Goal: Task Accomplishment & Management: Manage account settings

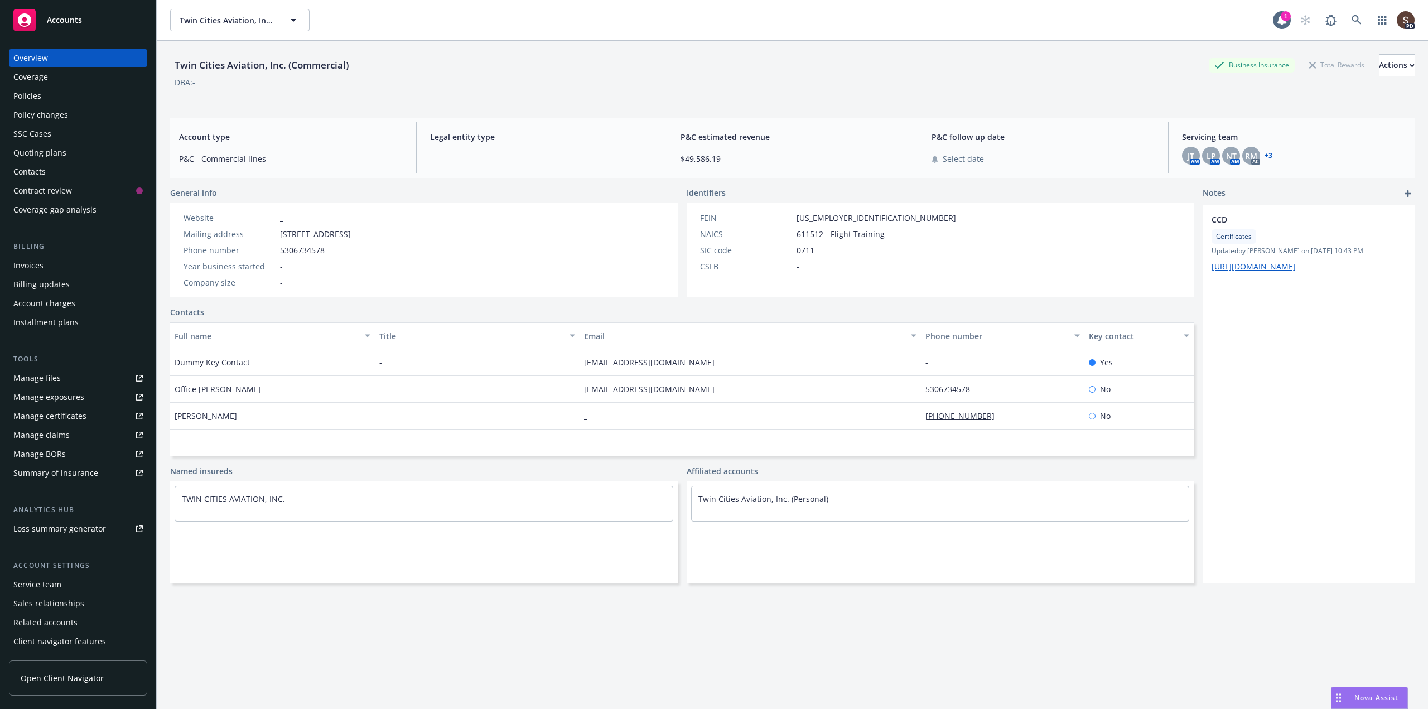
click at [18, 96] on div "Policies" at bounding box center [27, 96] width 28 height 18
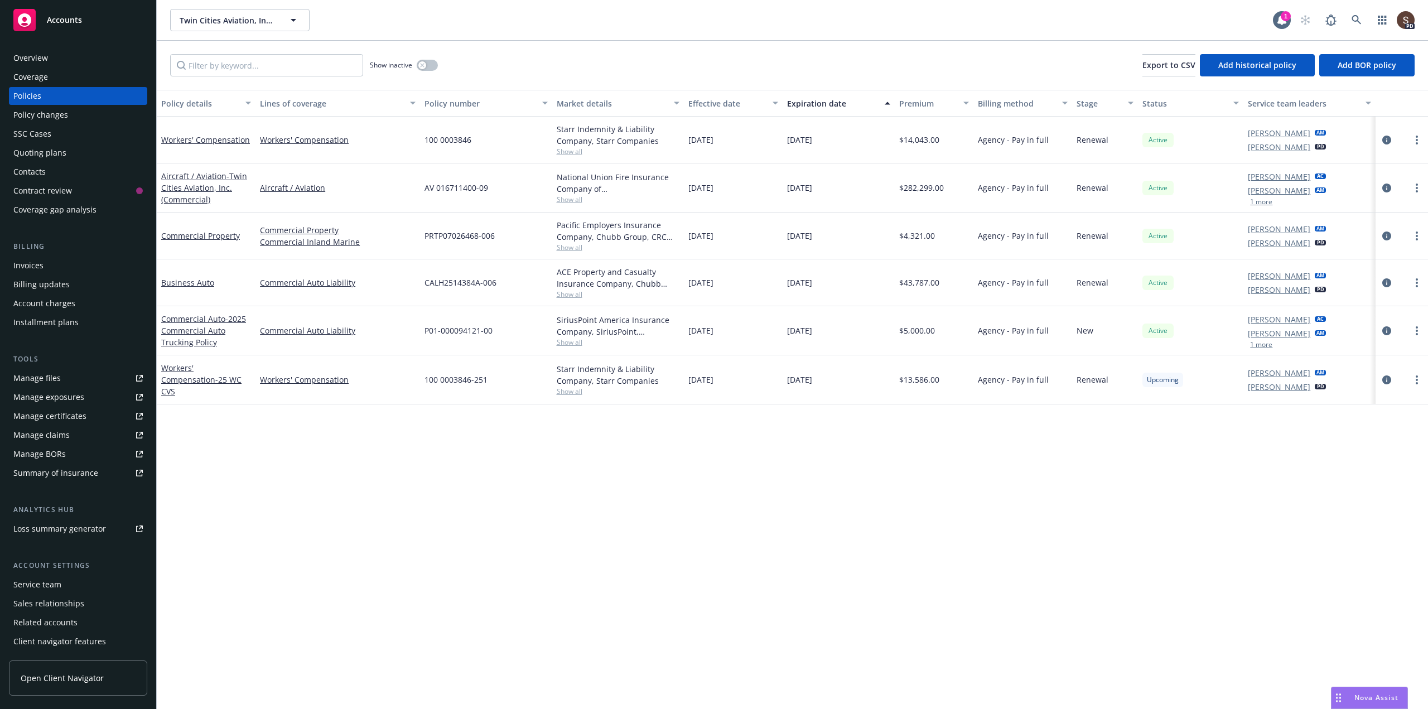
click at [66, 379] on link "Manage files" at bounding box center [78, 378] width 138 height 18
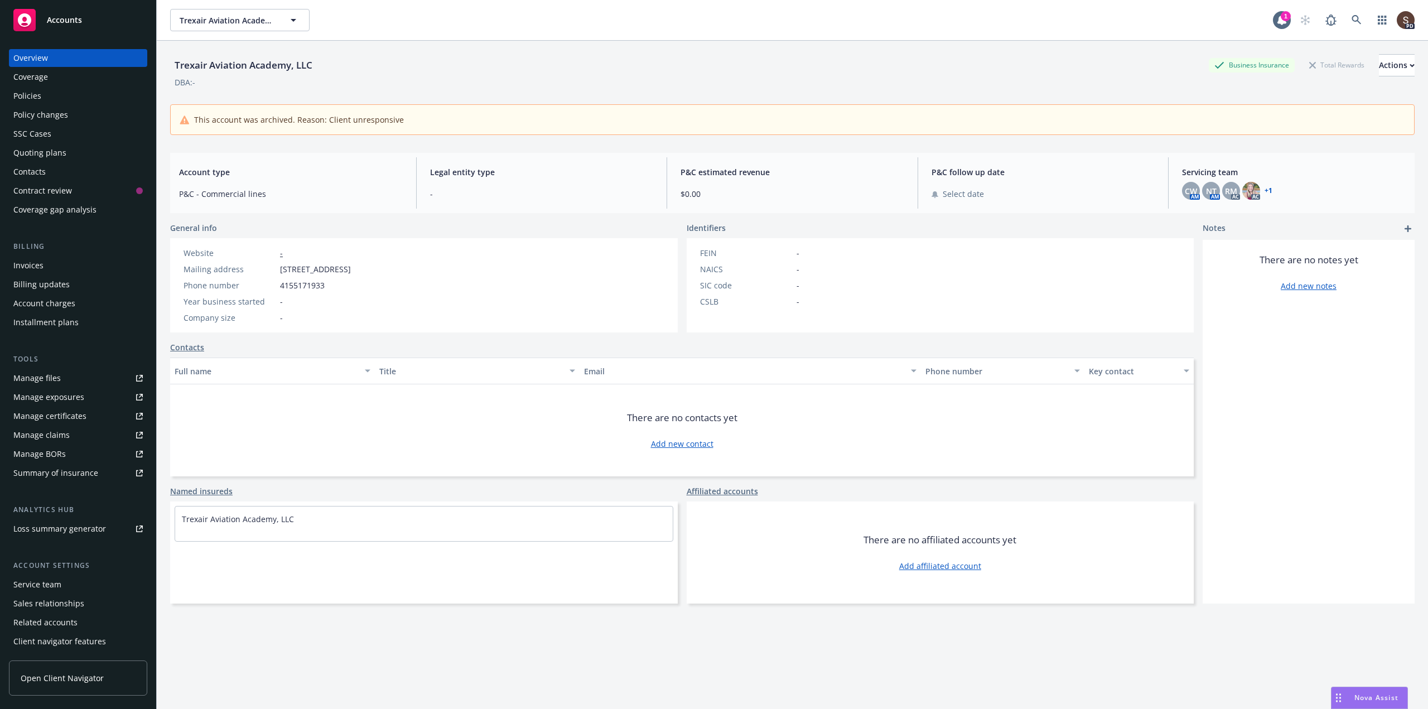
click at [45, 98] on div "Policies" at bounding box center [77, 96] width 129 height 18
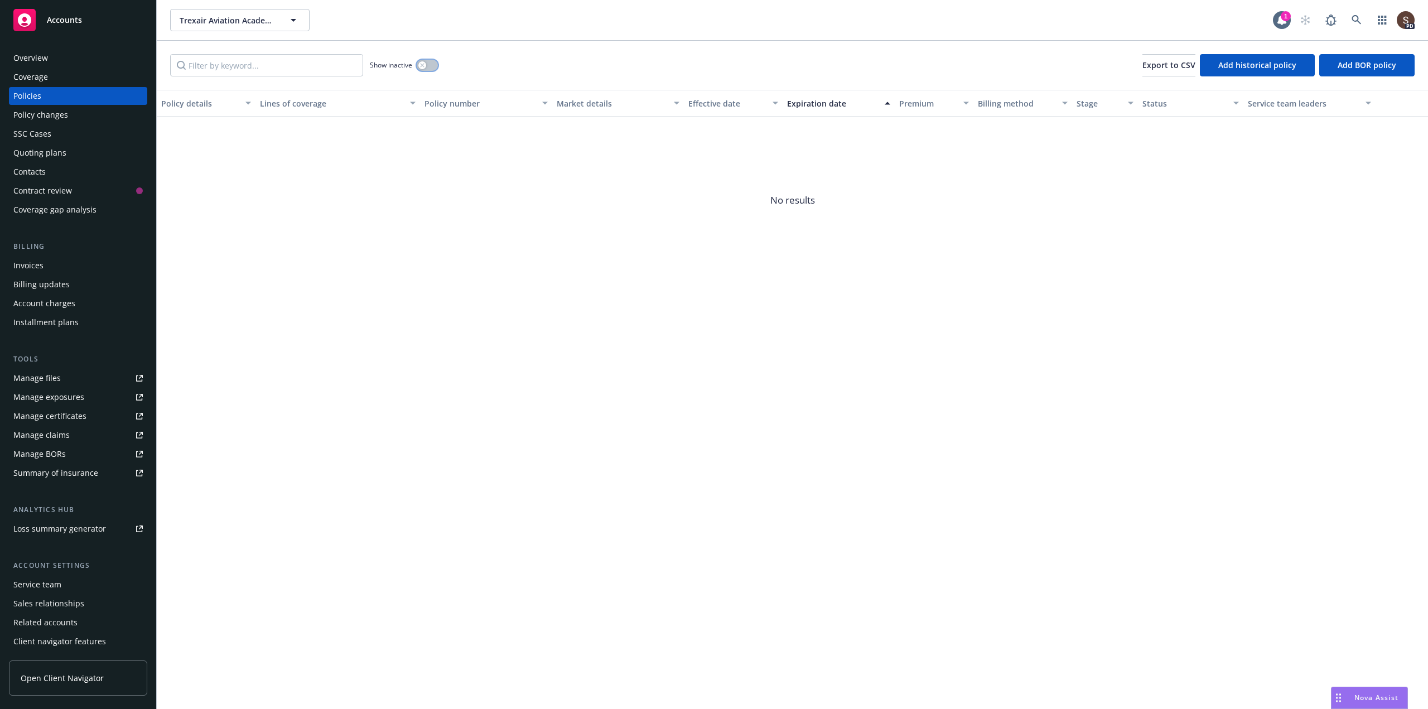
click at [431, 66] on button "button" at bounding box center [427, 65] width 21 height 11
